Goal: Information Seeking & Learning: Learn about a topic

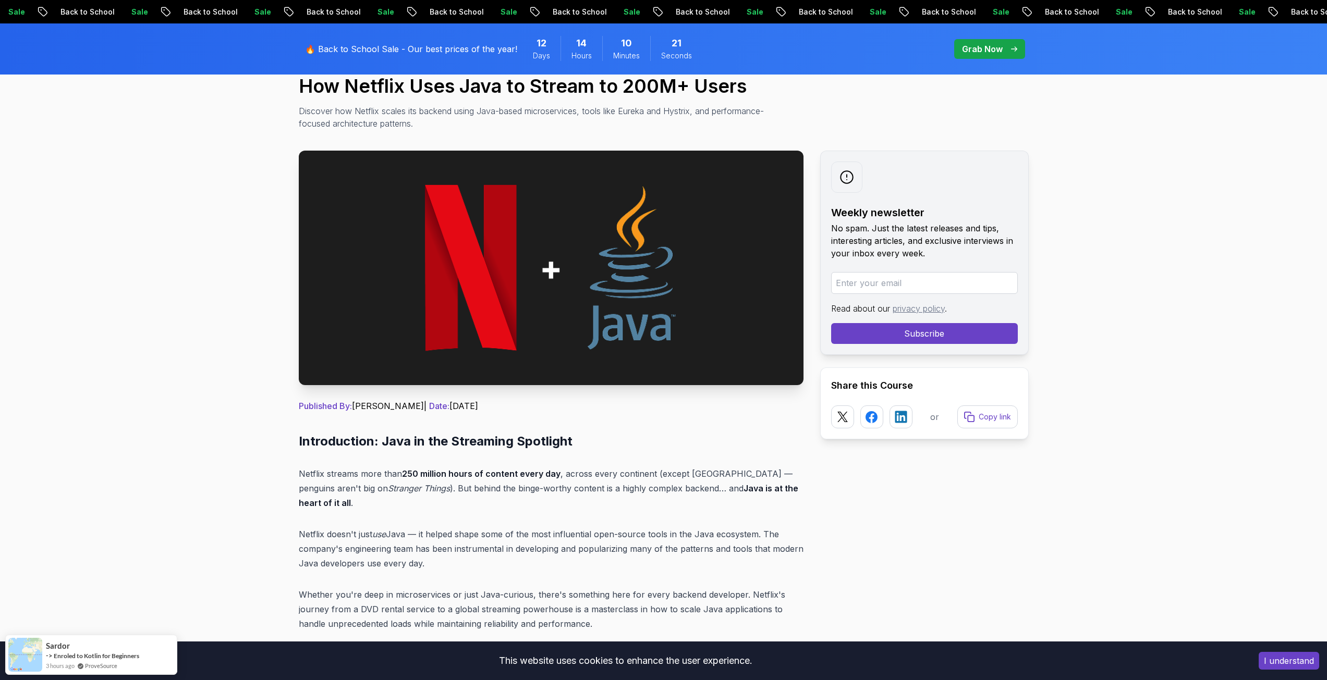
scroll to position [365, 0]
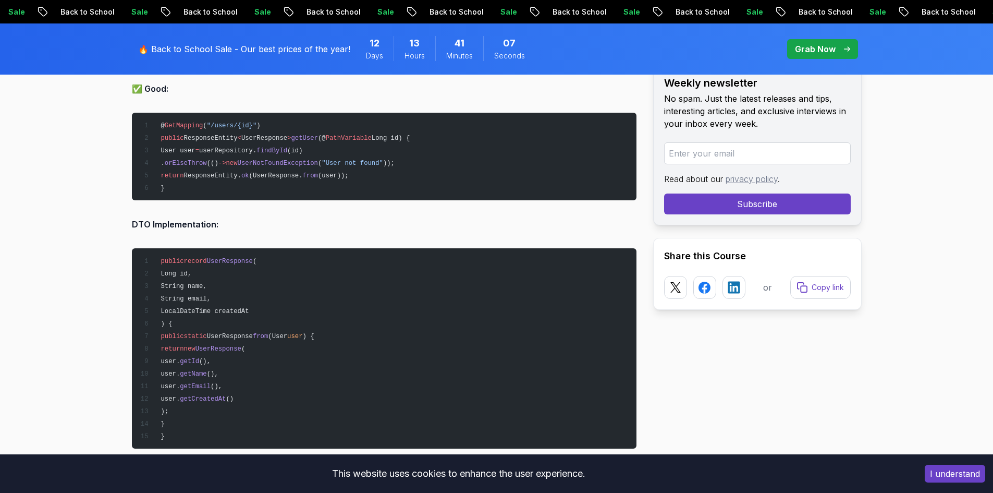
scroll to position [2835, 0]
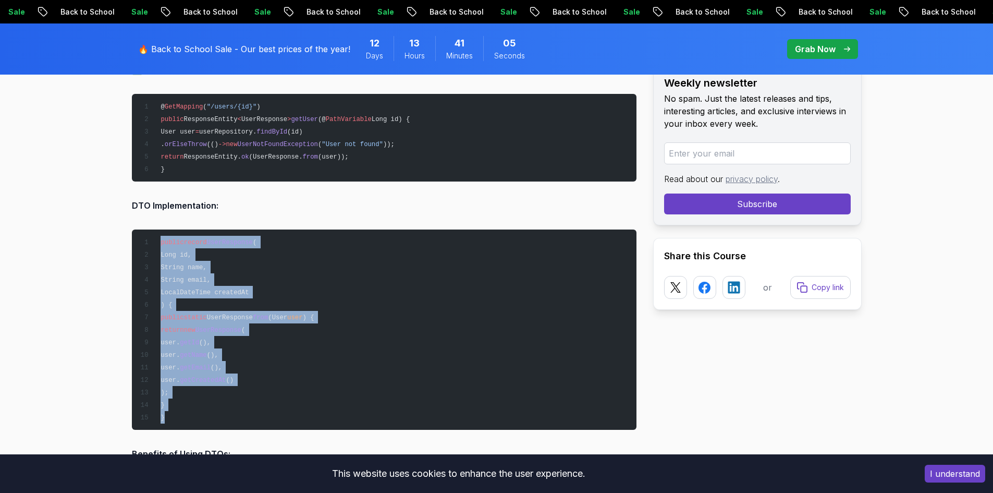
drag, startPoint x: 159, startPoint y: 240, endPoint x: 219, endPoint y: 420, distance: 189.6
click at [219, 420] on pre "public record UserResponse ( Long id, String name, String email, LocalDateTime …" at bounding box center [384, 329] width 505 height 200
copy code "public record UserResponse ( Long id, String name, String email, LocalDateTime …"
